Goal: Transaction & Acquisition: Purchase product/service

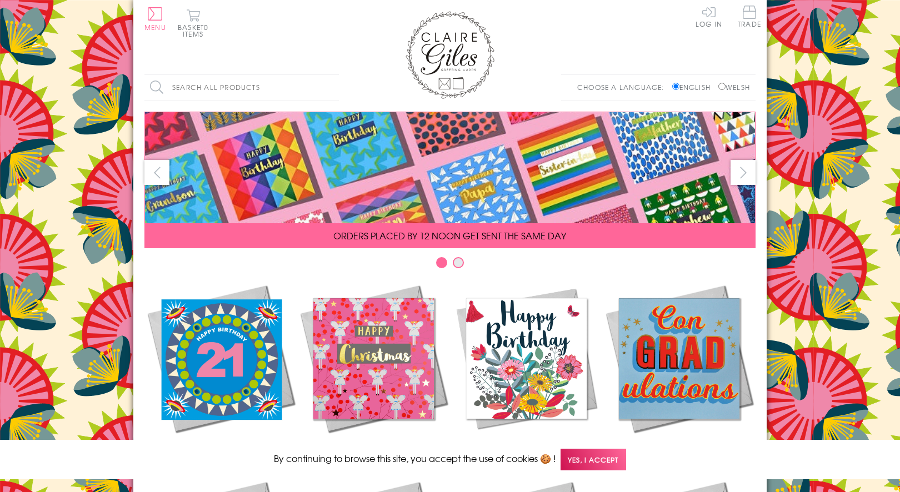
scroll to position [467, 0]
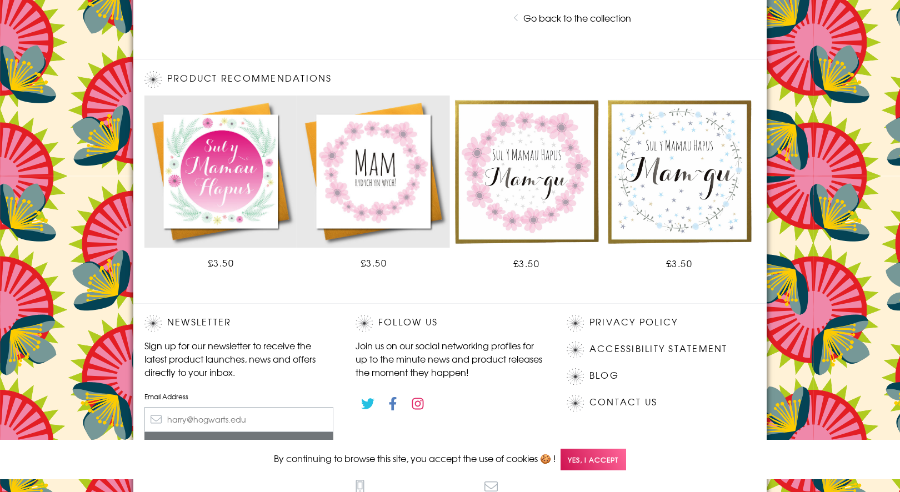
scroll to position [588, 0]
